Goal: Information Seeking & Learning: Learn about a topic

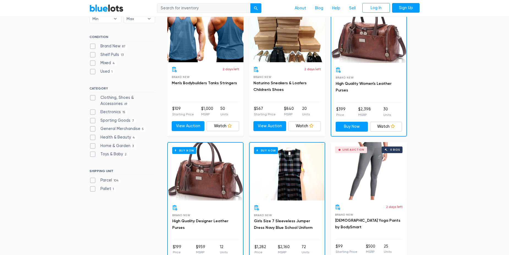
scroll to position [193, 0]
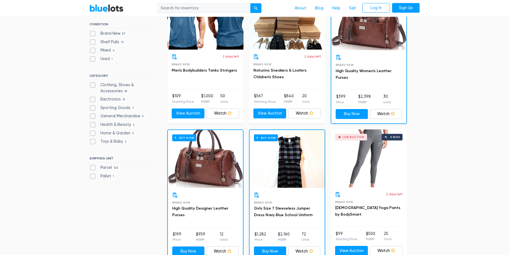
click at [93, 142] on label "Toys & Baby [DEMOGRAPHIC_DATA]" at bounding box center [108, 141] width 39 height 6
click at [93, 142] on Baby"] "Toys & Baby [DEMOGRAPHIC_DATA]" at bounding box center [91, 140] width 4 height 4
checkbox Baby"] "true"
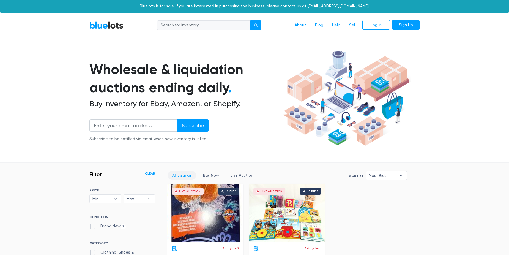
scroll to position [148, 0]
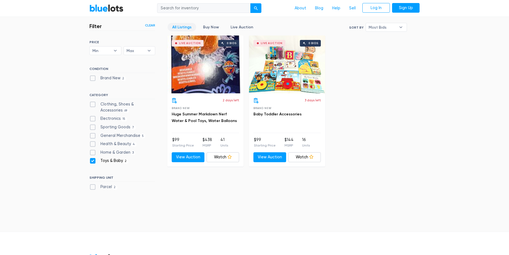
click at [93, 160] on label "Toys & Baby 2" at bounding box center [108, 161] width 39 height 6
click at [93, 160] on Baby"] "Toys & Baby 2" at bounding box center [91, 160] width 4 height 4
checkbox Baby"] "false"
click at [95, 155] on label "Home & Garden 3" at bounding box center [112, 153] width 46 height 6
click at [93, 153] on Garden"] "Home & Garden 3" at bounding box center [91, 152] width 4 height 4
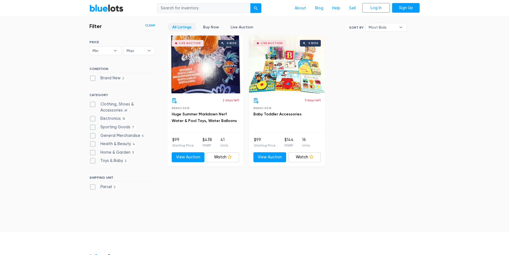
checkbox Garden"] "true"
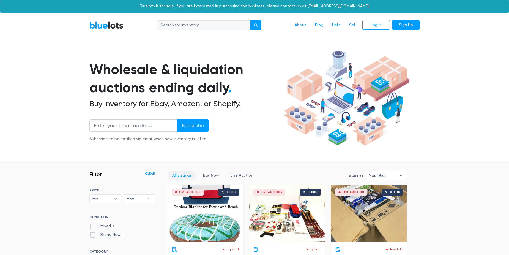
scroll to position [148, 0]
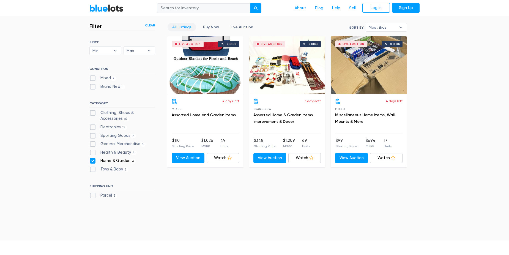
click at [92, 160] on label "Home & Garden 3" at bounding box center [112, 161] width 46 height 6
click at [92, 160] on Garden"] "Home & Garden 3" at bounding box center [91, 160] width 4 height 4
checkbox Garden"] "false"
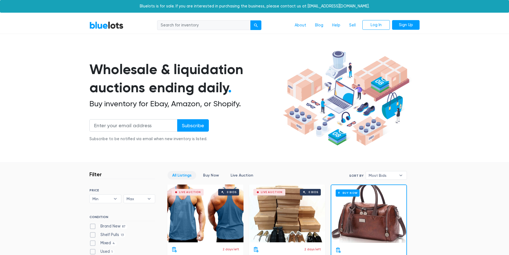
checkbox input "true"
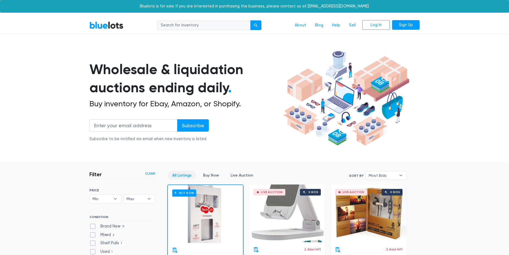
scroll to position [148, 0]
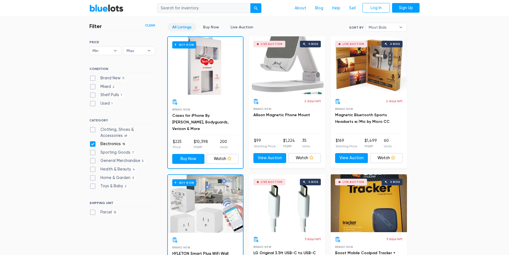
click at [93, 144] on label "Electronics 15" at bounding box center [108, 144] width 38 height 6
click at [93, 144] on input "Electronics 15" at bounding box center [91, 143] width 4 height 4
checkbox input "false"
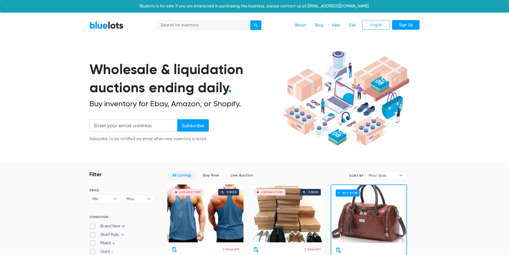
scroll to position [148, 0]
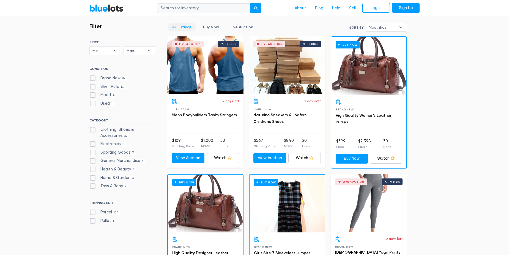
click at [93, 162] on label "General Merchandise 5" at bounding box center [117, 161] width 56 height 6
click at [93, 161] on Merchandise"] "General Merchandise 5" at bounding box center [91, 160] width 4 height 4
checkbox Merchandise"] "true"
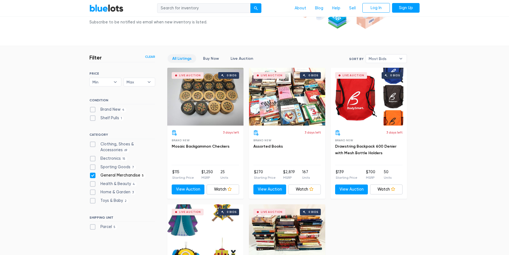
scroll to position [93, 0]
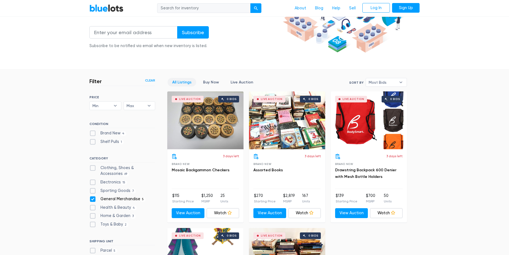
drag, startPoint x: 92, startPoint y: 199, endPoint x: 93, endPoint y: 194, distance: 4.5
click at [92, 199] on label "General Merchandise 5" at bounding box center [117, 199] width 56 height 6
click at [92, 199] on Merchandise"] "General Merchandise 5" at bounding box center [91, 198] width 4 height 4
checkbox Merchandise"] "false"
click at [93, 189] on label "Sporting Goods 7" at bounding box center [112, 191] width 47 height 6
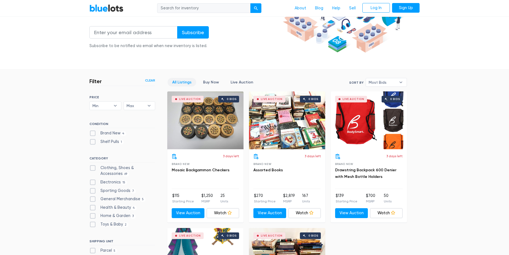
click at [93, 189] on Goods"] "Sporting Goods 7" at bounding box center [91, 190] width 4 height 4
checkbox Goods"] "true"
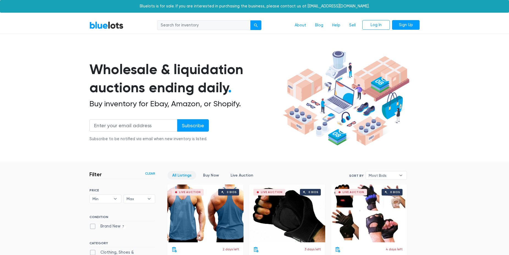
scroll to position [148, 0]
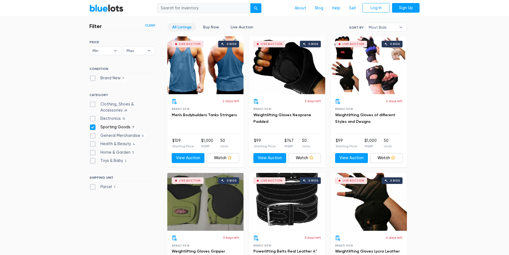
click at [92, 125] on label "Sporting Goods 7" at bounding box center [112, 127] width 47 height 6
click at [92, 125] on Goods"] "Sporting Goods 7" at bounding box center [91, 126] width 4 height 4
checkbox Goods"] "false"
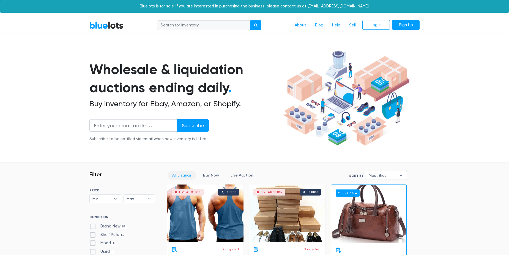
scroll to position [148, 0]
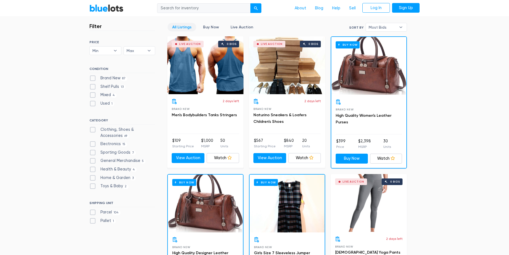
click at [94, 143] on label "Electronics 15" at bounding box center [108, 144] width 38 height 6
click at [93, 143] on input "Electronics 15" at bounding box center [91, 143] width 4 height 4
checkbox input "true"
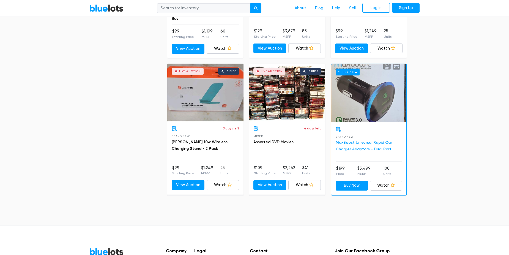
scroll to position [809, 0]
